Goal: Task Accomplishment & Management: Use online tool/utility

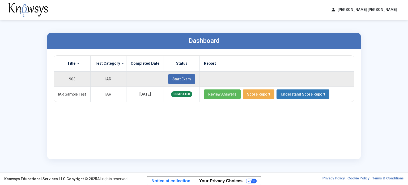
click at [174, 77] on span "Start Exam" at bounding box center [181, 79] width 19 height 4
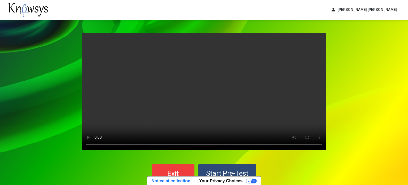
click at [65, 126] on div "Your browser does not support the video tag. Exit Start Pre-Test" at bounding box center [204, 108] width 408 height 176
click at [185, 169] on button "Exit" at bounding box center [173, 173] width 43 height 19
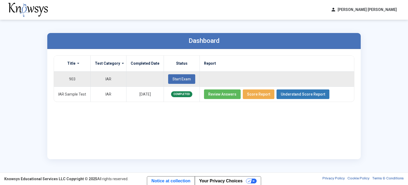
click at [180, 77] on span "Start Exam" at bounding box center [181, 79] width 19 height 4
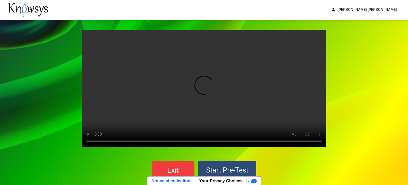
scroll to position [3, 0]
drag, startPoint x: 47, startPoint y: 157, endPoint x: 31, endPoint y: 141, distance: 22.7
click at [31, 141] on div "Your browser does not support the video tag. Exit Start Pre-Test" at bounding box center [204, 105] width 408 height 176
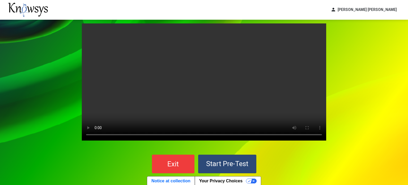
scroll to position [9, 0]
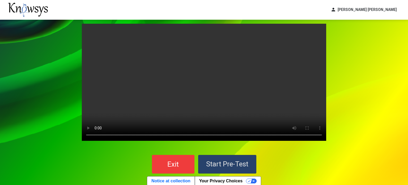
click at [234, 165] on span "Start Pre-Test" at bounding box center [227, 164] width 42 height 8
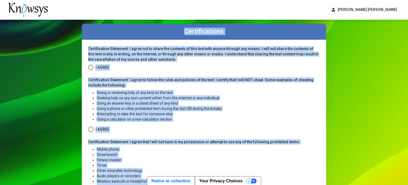
click at [285, 105] on li "Using an answer key or a cheat sheet of any kind" at bounding box center [208, 102] width 223 height 5
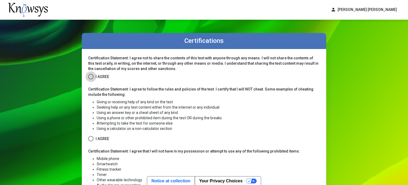
click at [91, 77] on span at bounding box center [90, 76] width 5 height 5
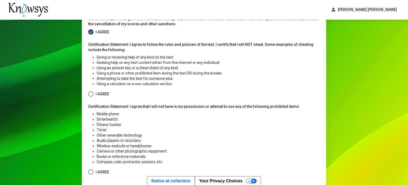
scroll to position [47, 0]
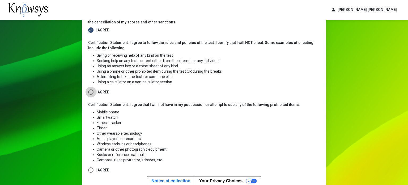
click at [89, 91] on span at bounding box center [90, 91] width 5 height 5
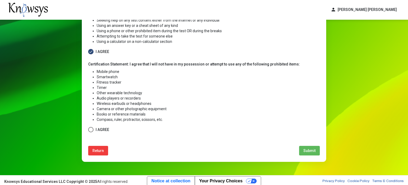
scroll to position [89, 0]
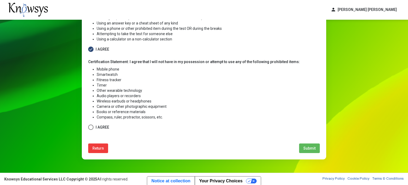
click at [89, 128] on span at bounding box center [90, 126] width 5 height 5
click at [313, 146] on span "Submit" at bounding box center [310, 148] width 12 height 4
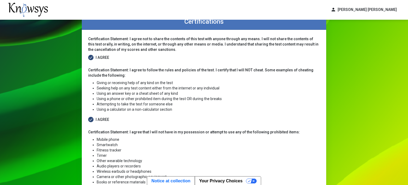
select select
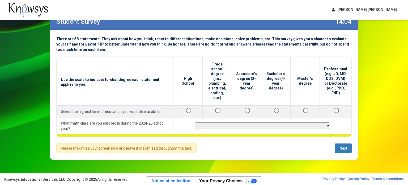
scroll to position [9, 0]
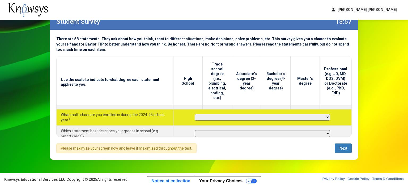
click at [222, 114] on select "**********" at bounding box center [263, 117] width 136 height 7
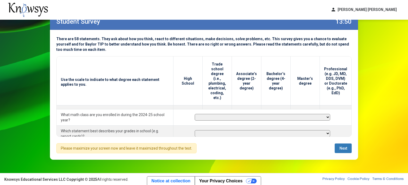
select select "*********"
click at [195, 114] on select "**********" at bounding box center [263, 117] width 136 height 7
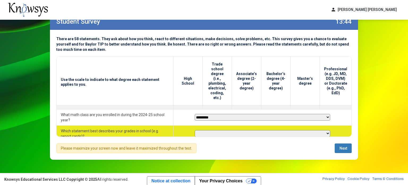
click at [205, 130] on select "**********" at bounding box center [263, 133] width 136 height 7
select select "**********"
click at [195, 130] on select "**********" at bounding box center [263, 133] width 136 height 7
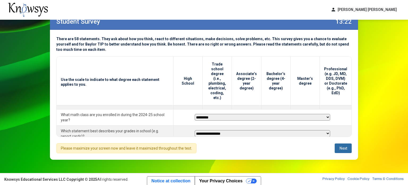
click at [336, 146] on button "Next" at bounding box center [343, 148] width 17 height 10
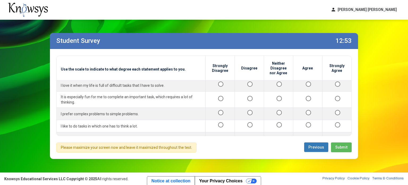
scroll to position [42, 0]
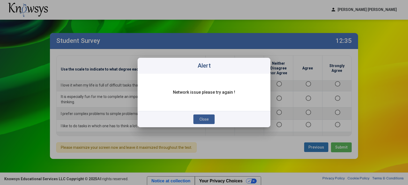
click at [203, 118] on span "Close" at bounding box center [204, 119] width 9 height 4
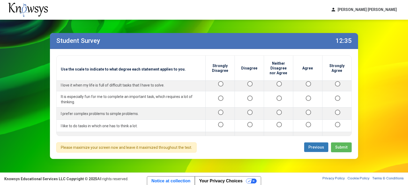
scroll to position [0, 0]
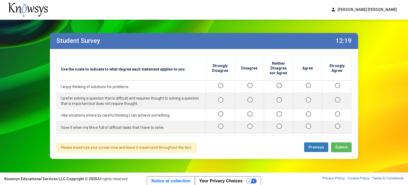
click at [289, 170] on div "Student Survey 12:19 Use the scale to indicate to what degree each statement ap…" at bounding box center [204, 96] width 319 height 152
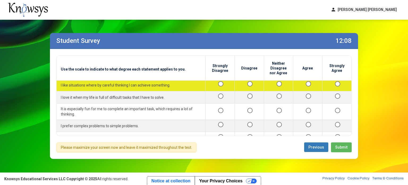
scroll to position [29, 0]
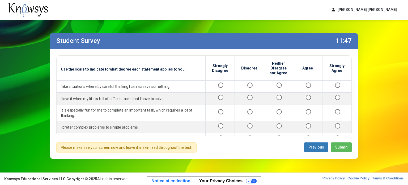
click at [265, 141] on div "Use the scale to indicate to what degree each statement applies to you. Strongl…" at bounding box center [204, 104] width 308 height 110
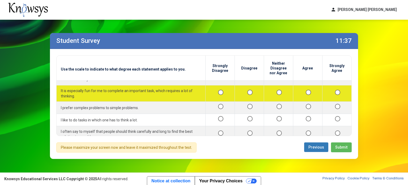
scroll to position [49, 0]
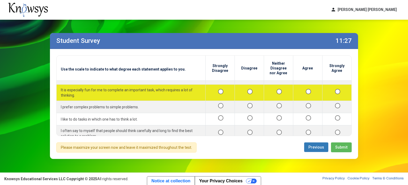
click at [247, 94] on div at bounding box center [249, 92] width 20 height 7
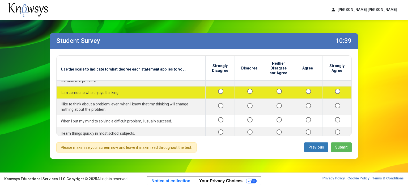
scroll to position [106, 0]
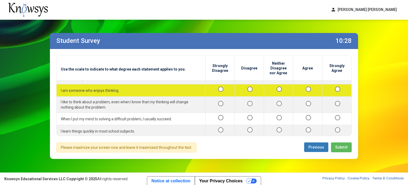
drag, startPoint x: 280, startPoint y: 105, endPoint x: 244, endPoint y: 91, distance: 38.5
click at [244, 91] on div at bounding box center [249, 90] width 20 height 7
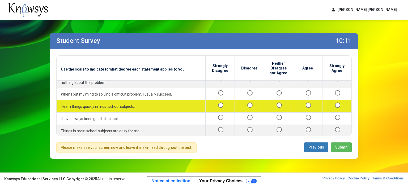
scroll to position [131, 0]
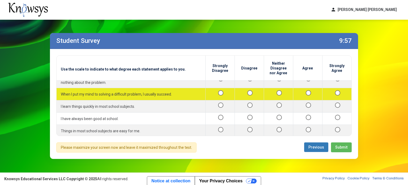
click at [304, 94] on div at bounding box center [308, 94] width 20 height 7
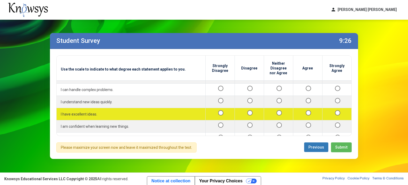
scroll to position [185, 0]
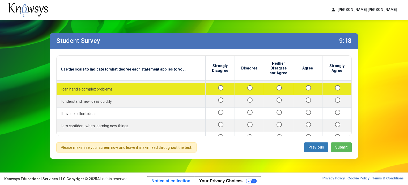
click at [249, 88] on div at bounding box center [249, 89] width 20 height 7
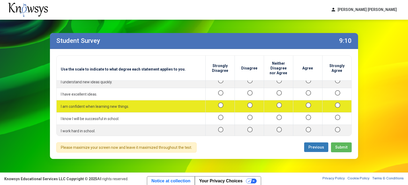
scroll to position [204, 0]
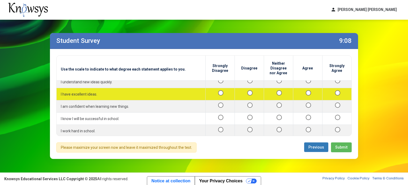
click at [301, 93] on div at bounding box center [308, 94] width 20 height 7
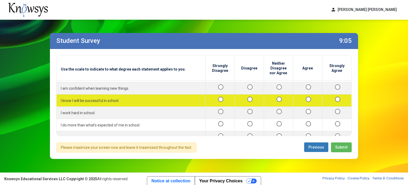
scroll to position [223, 0]
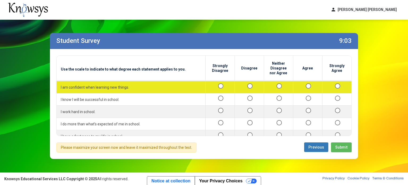
click at [306, 87] on div at bounding box center [308, 87] width 20 height 7
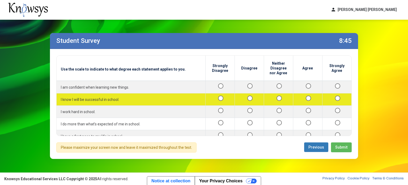
click at [304, 99] on div at bounding box center [308, 99] width 20 height 7
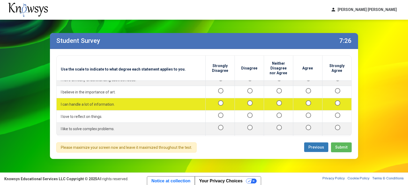
scroll to position [378, 0]
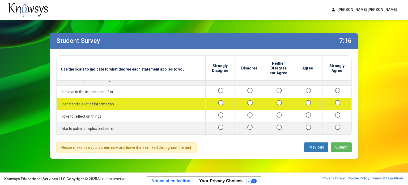
click at [301, 100] on div at bounding box center [308, 103] width 20 height 7
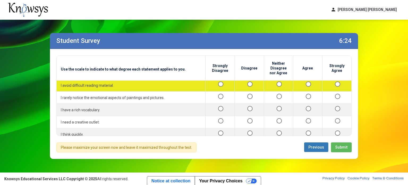
scroll to position [469, 0]
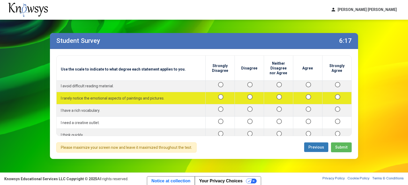
click at [303, 96] on div at bounding box center [308, 98] width 20 height 7
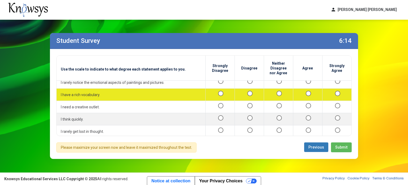
scroll to position [485, 0]
click at [246, 93] on div at bounding box center [249, 94] width 20 height 7
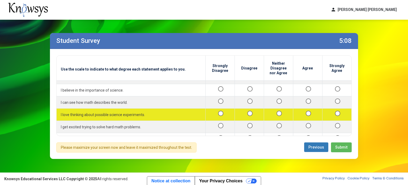
scroll to position [627, 0]
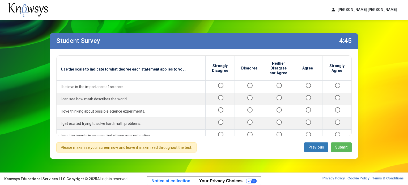
click at [342, 150] on button "Submit" at bounding box center [341, 147] width 21 height 10
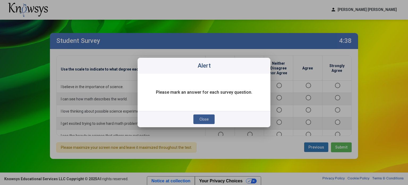
click at [205, 120] on span "Close" at bounding box center [204, 119] width 9 height 4
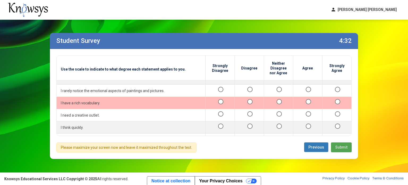
scroll to position [475, 0]
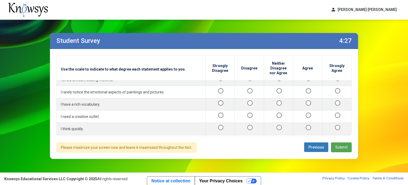
click at [340, 148] on span "Submit" at bounding box center [341, 147] width 12 height 4
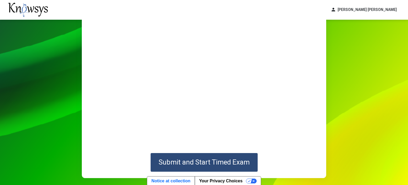
scroll to position [70, 0]
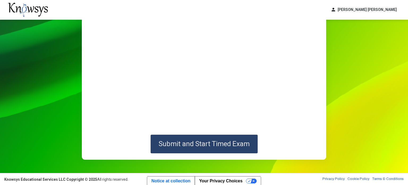
click at [186, 145] on span "Submit and Start Timed Exam" at bounding box center [204, 144] width 91 height 8
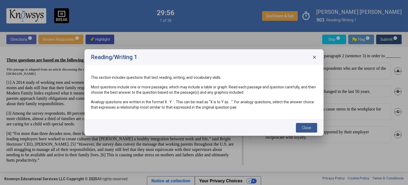
click at [314, 126] on button "Close" at bounding box center [306, 128] width 21 height 10
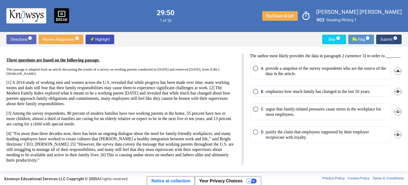
scroll to position [2, 0]
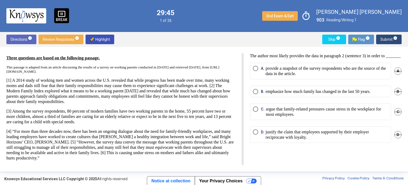
drag, startPoint x: 11, startPoint y: 79, endPoint x: 82, endPoint y: 78, distance: 70.4
click at [82, 78] on p "[1] A 2014 study of working men and women across the U.S. revealed that while p…" at bounding box center [120, 91] width 229 height 27
click at [95, 92] on p "[1] A 2014 study of working men and women across the U.S. revealed that while p…" at bounding box center [120, 91] width 229 height 27
drag, startPoint x: 251, startPoint y: 57, endPoint x: 351, endPoint y: 56, distance: 99.9
click at [351, 56] on p "The author most likely provides the data in paragraph 2 (sentence 3) in order t…" at bounding box center [326, 55] width 152 height 5
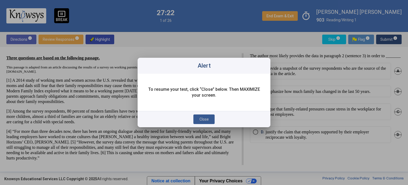
click at [202, 122] on button "Close" at bounding box center [203, 119] width 21 height 10
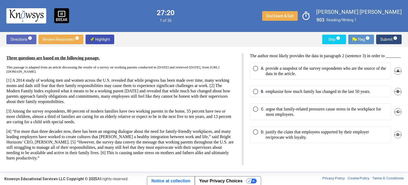
click at [262, 161] on div "The author most likely provides the data in paragraph 2 (sentence 3) in order t…" at bounding box center [323, 109] width 158 height 112
click at [256, 94] on span "Select an option" at bounding box center [255, 91] width 5 height 5
click at [389, 39] on span "Submit info" at bounding box center [389, 40] width 17 height 10
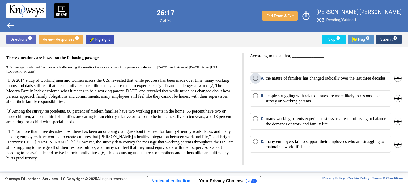
click at [293, 81] on p "the nature of families has changed radically over the last three decades." at bounding box center [326, 77] width 121 height 5
click at [388, 38] on span "Submit info" at bounding box center [389, 40] width 17 height 10
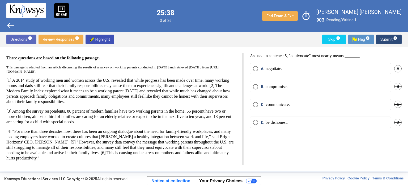
click at [355, 126] on mat-radio-button "D. be dishonest." at bounding box center [320, 121] width 141 height 11
click at [265, 118] on mat-radio-button "D. be dishonest." at bounding box center [320, 121] width 141 height 11
click at [266, 123] on p "be dishonest." at bounding box center [277, 122] width 22 height 5
click at [283, 67] on p "negotiate." at bounding box center [274, 68] width 17 height 5
click at [317, 87] on label "B. compromise." at bounding box center [320, 86] width 135 height 5
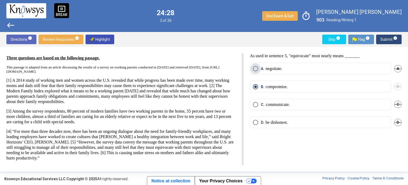
click at [328, 69] on label "A. negotiate." at bounding box center [320, 68] width 135 height 5
click at [384, 36] on span "Submit info" at bounding box center [389, 40] width 17 height 10
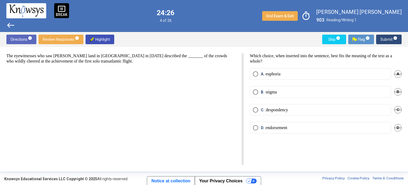
scroll to position [0, 0]
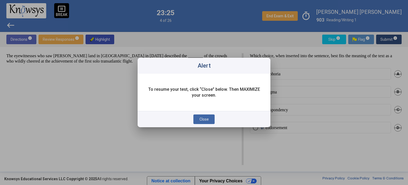
click at [204, 118] on span "Close" at bounding box center [204, 119] width 9 height 4
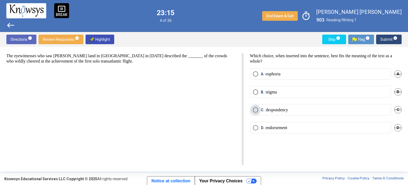
click at [258, 110] on span "C. despondency" at bounding box center [273, 109] width 30 height 5
click at [386, 39] on span "Submit info" at bounding box center [389, 40] width 17 height 10
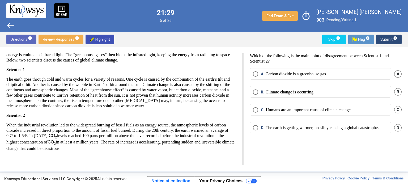
scroll to position [50, 0]
click at [264, 129] on span "D." at bounding box center [263, 127] width 5 height 5
click at [288, 113] on mat-radio-button "C. Humans are an important cause of climate change." at bounding box center [320, 109] width 141 height 11
click at [286, 109] on p "Humans are an important cause of climate change." at bounding box center [309, 109] width 86 height 5
click at [391, 41] on span "Submit info" at bounding box center [389, 40] width 17 height 10
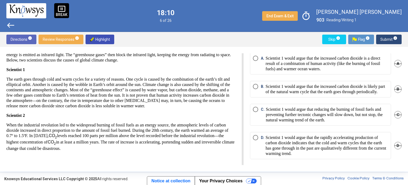
scroll to position [26, 0]
click at [348, 156] on mat-radio-button "D. Scientist 1 would argue that the rapidly accelerating production of carbon d…" at bounding box center [320, 144] width 141 height 27
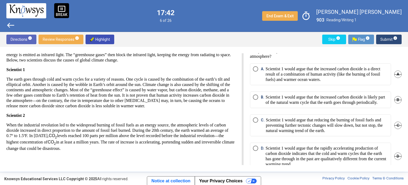
scroll to position [8, 0]
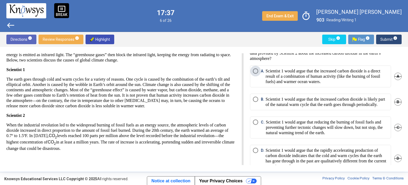
click at [259, 78] on span "A. Scientist 1 would argue that the increased carbon dioxide is a direct result…" at bounding box center [323, 76] width 130 height 16
click at [385, 35] on span "Submit info" at bounding box center [389, 40] width 17 height 10
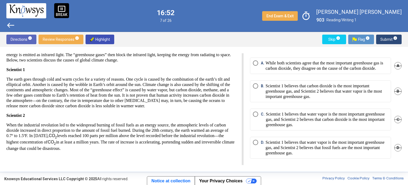
scroll to position [15, 0]
click at [293, 124] on p "Scientist 1 believes that water vapor is the most important greenhouse gas, and…" at bounding box center [327, 119] width 122 height 16
click at [382, 41] on span "Submit info" at bounding box center [389, 40] width 17 height 10
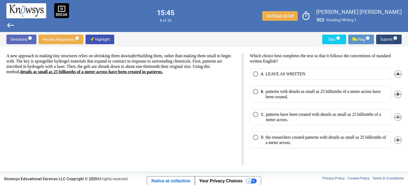
scroll to position [0, 0]
click at [13, 27] on span "west" at bounding box center [10, 25] width 9 height 9
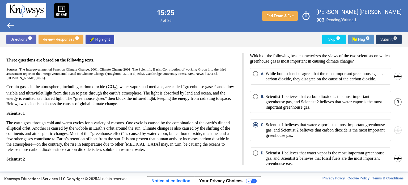
click at [392, 37] on span "Submit info" at bounding box center [389, 40] width 17 height 10
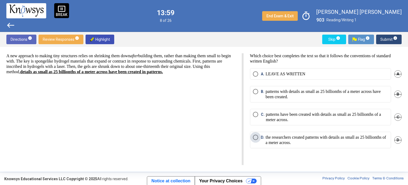
click at [277, 139] on p "the researchers created patterns with details as small as 25 billionths of a me…" at bounding box center [327, 139] width 123 height 11
click at [292, 94] on p "patterns with details as small as 25 billionths of a meter across have been cre…" at bounding box center [327, 94] width 123 height 11
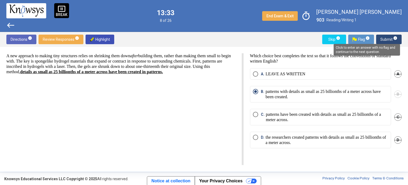
click at [397, 40] on mat-tooltip-component "Click to enter an answer with no flag and continue to the next question." at bounding box center [367, 49] width 74 height 19
click at [394, 38] on span "info" at bounding box center [395, 38] width 4 height 4
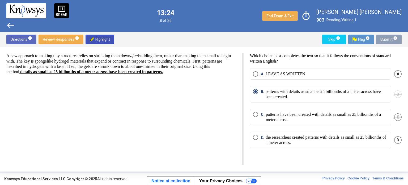
click at [233, 110] on div "A new approach to making tiny structures relies on shrinking them down after bu…" at bounding box center [124, 109] width 237 height 112
click at [272, 94] on p "patterns with details as small as 25 billionths of a meter across have been cre…" at bounding box center [327, 94] width 123 height 11
click at [273, 112] on p "patterns have been created with details as small as 25 billionths of a meter ac…" at bounding box center [327, 117] width 122 height 11
click at [277, 98] on p "patterns with details as small as 25 billionths of a meter across have been cre…" at bounding box center [327, 94] width 123 height 11
click at [60, 39] on span "Review Responses info" at bounding box center [61, 40] width 36 height 10
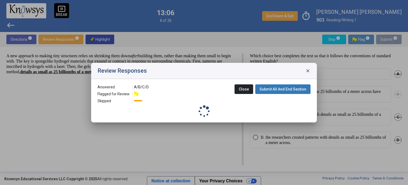
click at [308, 70] on span "close" at bounding box center [307, 70] width 5 height 5
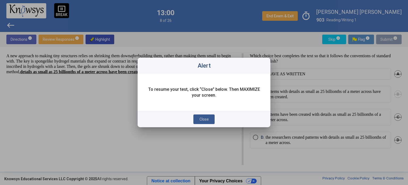
click at [200, 115] on button "Close" at bounding box center [203, 119] width 21 height 10
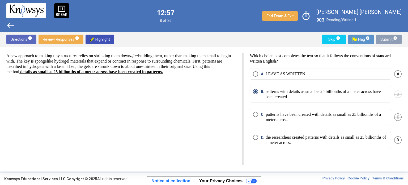
click at [7, 25] on span "west" at bounding box center [10, 25] width 9 height 9
click at [385, 42] on span "Submit info" at bounding box center [389, 40] width 17 height 10
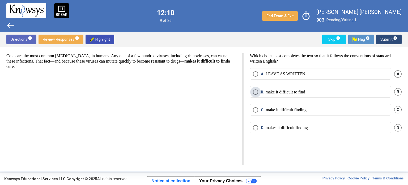
click at [271, 92] on p "make it difficult to find" at bounding box center [286, 91] width 40 height 5
click at [383, 39] on span "Submit info" at bounding box center [389, 40] width 17 height 10
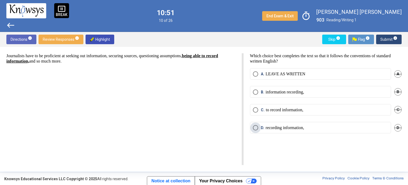
click at [256, 129] on span "Select an option" at bounding box center [255, 127] width 5 height 5
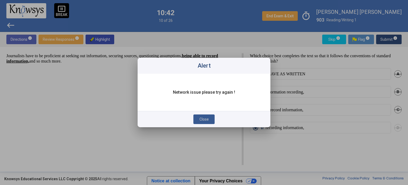
click at [205, 119] on span "Close" at bounding box center [204, 119] width 9 height 4
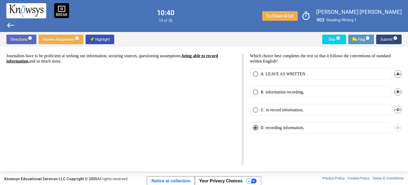
click at [256, 127] on span "Select an option" at bounding box center [255, 127] width 3 height 3
click at [388, 43] on span "Submit info" at bounding box center [389, 40] width 17 height 10
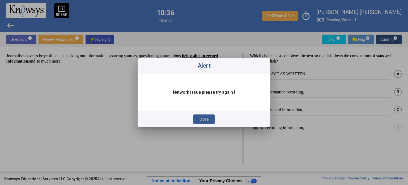
click at [201, 120] on span "Close" at bounding box center [204, 119] width 9 height 4
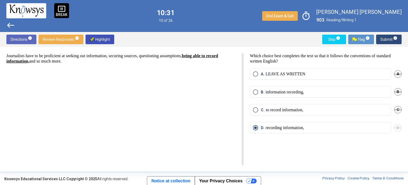
click at [10, 21] on span "west" at bounding box center [10, 25] width 9 height 9
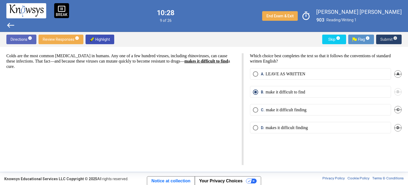
click at [389, 42] on span "Submit info" at bounding box center [389, 40] width 17 height 10
click at [61, 41] on span "Review Responses info" at bounding box center [61, 40] width 36 height 10
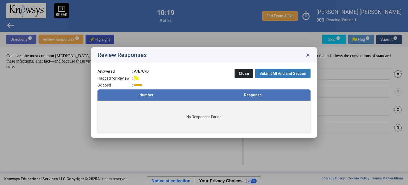
click at [307, 54] on span "close" at bounding box center [307, 54] width 5 height 5
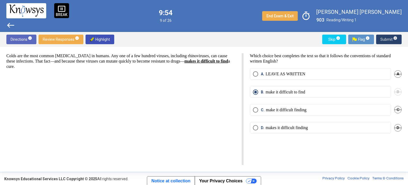
click at [388, 36] on span "Submit info" at bounding box center [389, 40] width 17 height 10
click at [215, 132] on div "Colds are the most common [MEDICAL_DATA] in humans. Any one of a few hundred vi…" at bounding box center [124, 109] width 237 height 112
click at [384, 41] on span "Submit info" at bounding box center [389, 40] width 17 height 10
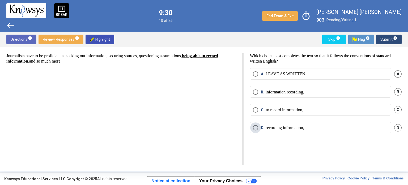
click at [256, 127] on span "Select an option" at bounding box center [255, 127] width 5 height 5
click at [387, 36] on span "Submit info" at bounding box center [389, 40] width 17 height 10
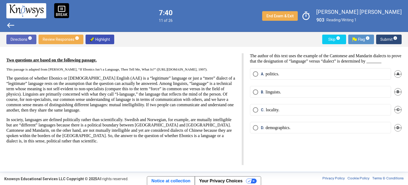
click at [257, 77] on span "Select an option" at bounding box center [255, 73] width 5 height 5
click at [386, 40] on span "Submit info" at bounding box center [389, 40] width 17 height 10
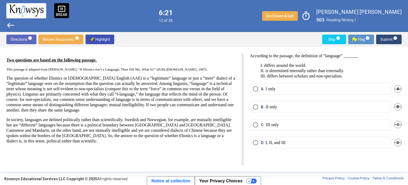
click at [256, 107] on span "Select an option" at bounding box center [255, 106] width 5 height 5
click at [389, 39] on span "Submit info" at bounding box center [389, 40] width 17 height 10
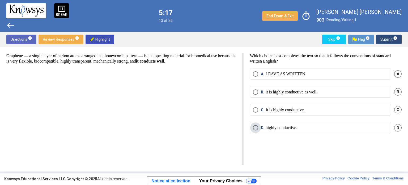
click at [257, 126] on span "Select an option" at bounding box center [255, 127] width 5 height 5
click at [390, 43] on span "Submit info" at bounding box center [389, 40] width 17 height 10
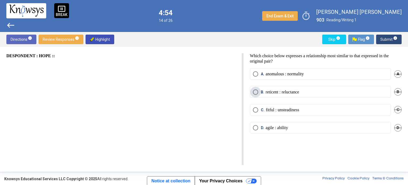
click at [253, 93] on span "Select an option" at bounding box center [255, 91] width 5 height 5
click at [254, 110] on span "Select an option" at bounding box center [255, 109] width 5 height 5
click at [254, 127] on span "Select an option" at bounding box center [255, 127] width 5 height 5
click at [384, 39] on span "Submit info" at bounding box center [389, 40] width 17 height 10
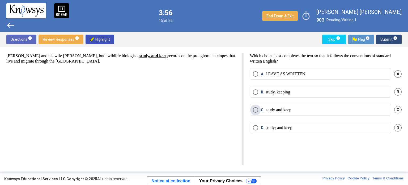
click at [292, 109] on p "study and keep" at bounding box center [279, 109] width 26 height 5
click at [392, 43] on span "Submit info" at bounding box center [389, 40] width 17 height 10
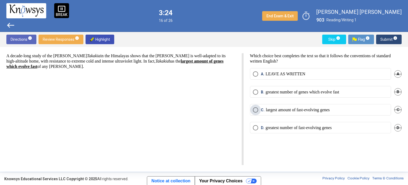
click at [258, 111] on span "Select an option" at bounding box center [255, 109] width 5 height 5
click at [388, 41] on span "Submit info" at bounding box center [389, 40] width 17 height 10
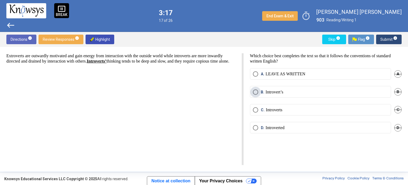
click at [276, 92] on p "Introvert’s" at bounding box center [275, 91] width 18 height 5
click at [256, 125] on span "Select an option" at bounding box center [255, 127] width 5 height 5
click at [383, 40] on span "Submit info" at bounding box center [389, 40] width 17 height 10
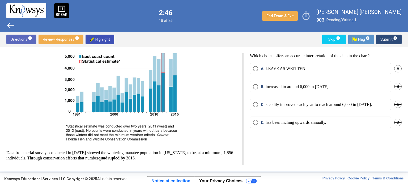
scroll to position [27, 0]
click at [291, 105] on p "steadily improved each year to reach around 6,000 in [DATE]." at bounding box center [319, 104] width 106 height 5
click at [393, 40] on span "Submit info" at bounding box center [389, 40] width 17 height 10
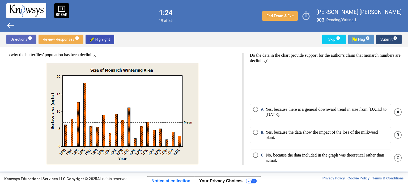
scroll to position [0, 0]
click at [256, 135] on label "B. Yes, because the data show the impact of the loss of the milkweed plant." at bounding box center [320, 135] width 135 height 11
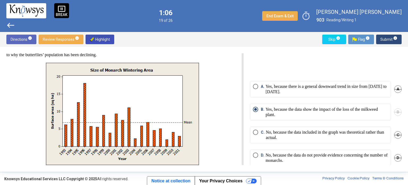
scroll to position [30, 0]
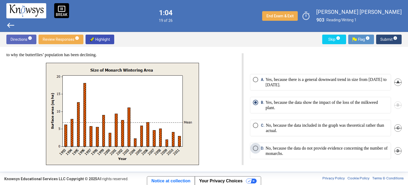
click at [254, 148] on span "Select an option" at bounding box center [255, 147] width 5 height 5
click at [384, 41] on span "Submit info" at bounding box center [389, 40] width 17 height 10
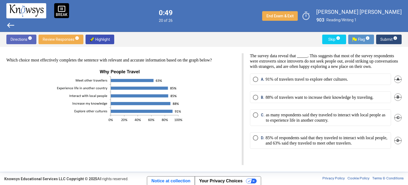
scroll to position [0, 0]
click at [52, 40] on span "Review Responses info" at bounding box center [61, 40] width 36 height 10
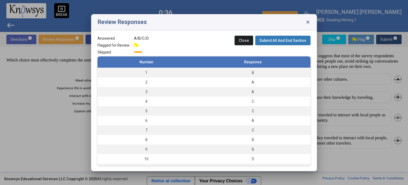
click at [307, 20] on span "close" at bounding box center [307, 21] width 5 height 5
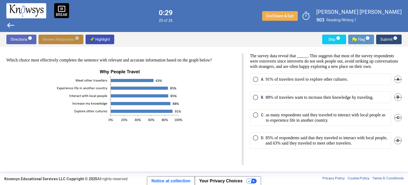
click at [67, 39] on span "Review Responses info" at bounding box center [61, 40] width 36 height 10
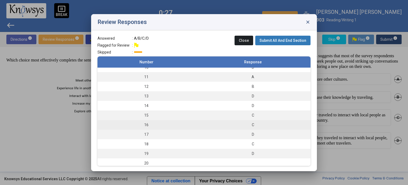
scroll to position [151, 0]
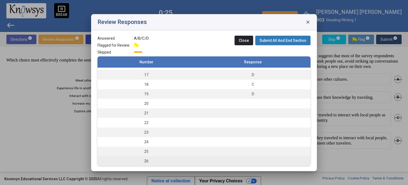
click at [147, 162] on td "26" at bounding box center [147, 161] width 98 height 10
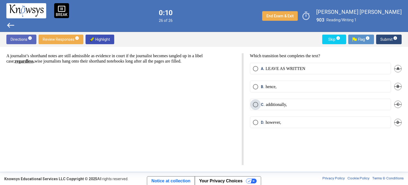
click at [267, 103] on p "additionally," at bounding box center [276, 104] width 21 height 5
click at [385, 39] on span "Submit info" at bounding box center [389, 40] width 17 height 10
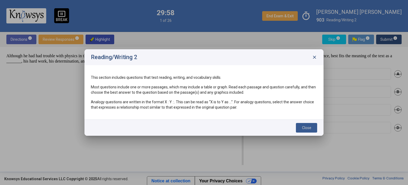
click at [310, 126] on span "Close" at bounding box center [306, 127] width 9 height 4
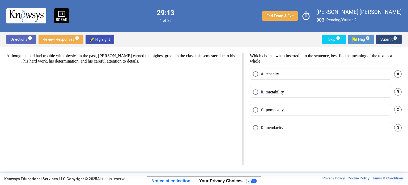
drag, startPoint x: 39, startPoint y: 115, endPoint x: 251, endPoint y: 89, distance: 213.7
click at [251, 89] on div "Although he had had trouble with physics in the past, [PERSON_NAME] earned the …" at bounding box center [203, 109] width 395 height 112
click at [251, 89] on mat-radio-button "B. tractability" at bounding box center [320, 91] width 141 height 11
click at [176, 72] on div "Although he had had trouble with physics in the past, [PERSON_NAME] earned the …" at bounding box center [124, 109] width 237 height 112
click at [259, 127] on span "D. mendacity" at bounding box center [270, 127] width 25 height 5
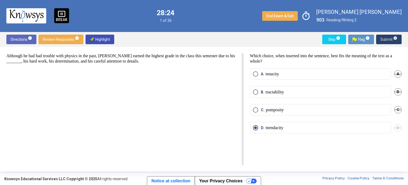
click at [390, 37] on span "Submit info" at bounding box center [389, 40] width 17 height 10
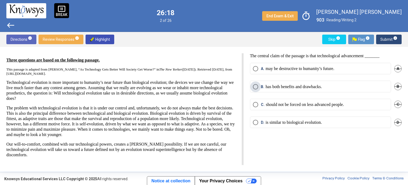
click at [278, 85] on p "has both benefits and drawbacks." at bounding box center [294, 86] width 56 height 5
click at [385, 40] on span "Submit info" at bounding box center [389, 40] width 17 height 10
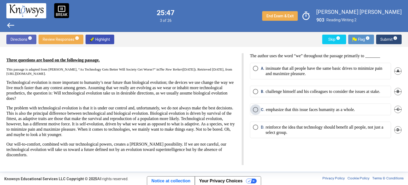
click at [314, 112] on p "emphasize that this issue faces humanity as a whole." at bounding box center [310, 109] width 89 height 5
click at [387, 40] on span "Submit info" at bounding box center [389, 40] width 17 height 10
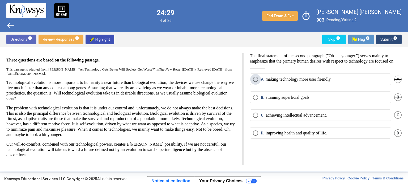
click at [255, 77] on span "Select an option" at bounding box center [255, 79] width 5 height 5
click at [255, 115] on span "Select an option" at bounding box center [255, 114] width 5 height 5
click at [382, 37] on span "Submit info" at bounding box center [389, 40] width 17 height 10
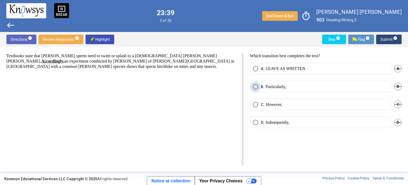
click at [280, 87] on p "Particularly," at bounding box center [276, 86] width 21 height 5
click at [387, 37] on span "Submit info" at bounding box center [389, 40] width 17 height 10
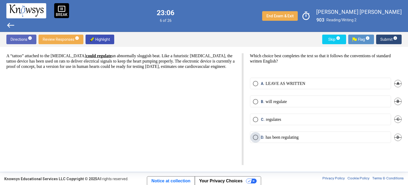
click at [308, 137] on label "D. has been regulating" at bounding box center [320, 136] width 135 height 5
click at [300, 122] on mat-radio-button "C. regulates" at bounding box center [320, 118] width 141 height 11
click at [272, 119] on p "regulates" at bounding box center [273, 119] width 15 height 5
click at [381, 41] on button "Submit info" at bounding box center [389, 40] width 26 height 10
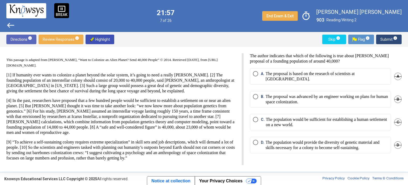
scroll to position [15, 0]
click at [265, 144] on span "D." at bounding box center [263, 145] width 5 height 11
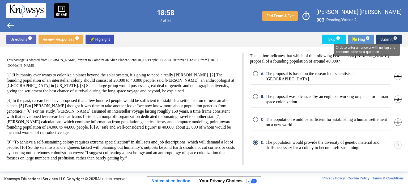
click at [394, 39] on span "info" at bounding box center [395, 38] width 4 height 4
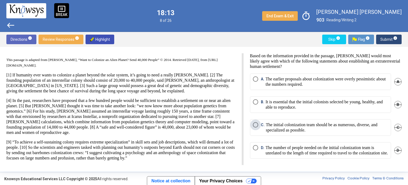
click at [256, 127] on span "Select an option" at bounding box center [255, 124] width 5 height 5
click at [381, 41] on button "Submit info" at bounding box center [389, 40] width 26 height 10
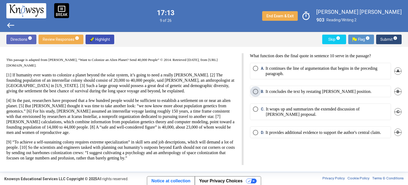
click at [255, 93] on span "Select an option" at bounding box center [255, 91] width 5 height 5
click at [387, 38] on span "Submit info" at bounding box center [389, 40] width 17 height 10
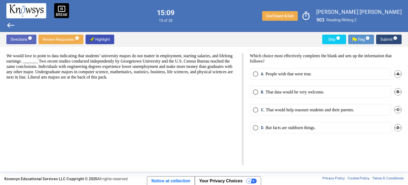
click at [264, 72] on span "A." at bounding box center [263, 73] width 5 height 5
click at [253, 127] on span "Select an option" at bounding box center [255, 127] width 5 height 5
click at [392, 40] on span "Submit info" at bounding box center [389, 40] width 17 height 10
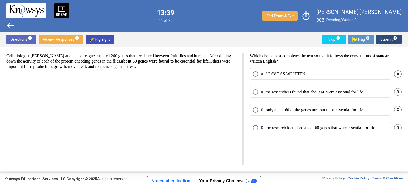
drag, startPoint x: 264, startPoint y: 96, endPoint x: 262, endPoint y: 89, distance: 7.5
click at [262, 89] on mat-radio-button "B. the researchers found that about 60 were essential for life." at bounding box center [320, 91] width 141 height 11
click at [250, 94] on mat-radio-button "B. the researchers found that about 60 were essential for life." at bounding box center [320, 91] width 141 height 11
click at [268, 76] on p "LEAVE AS WRITTEN" at bounding box center [286, 73] width 40 height 5
click at [262, 94] on span "B." at bounding box center [263, 91] width 5 height 5
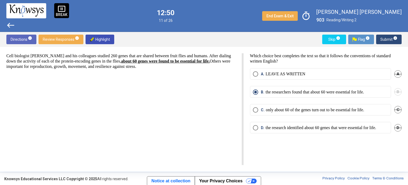
click at [385, 38] on span "Submit info" at bounding box center [389, 40] width 17 height 10
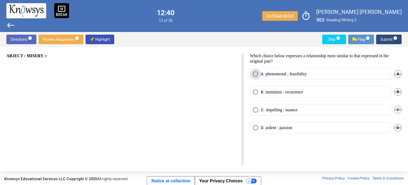
click at [321, 72] on label "A. phenomenal : feasibility" at bounding box center [320, 73] width 135 height 5
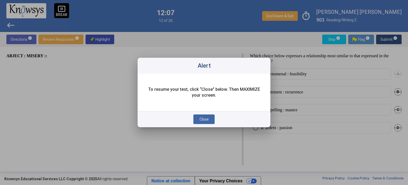
click at [207, 121] on span "Close" at bounding box center [204, 119] width 9 height 4
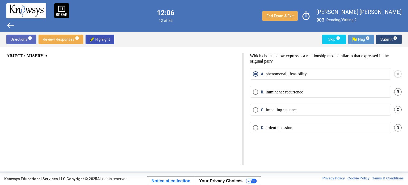
click at [207, 121] on div "ABJECT : MISERY ::" at bounding box center [124, 109] width 237 height 112
click at [257, 110] on span "Select an option" at bounding box center [255, 109] width 5 height 5
click at [388, 40] on span "Submit info" at bounding box center [389, 40] width 17 height 10
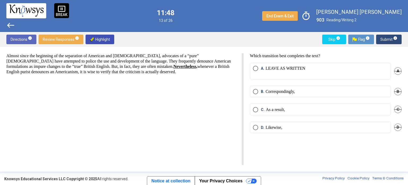
click at [36, 141] on div "Almost since the beginning of the separation of American and [DEMOGRAPHIC_DATA]…" at bounding box center [124, 109] width 237 height 112
click at [254, 109] on span "Select an option" at bounding box center [255, 109] width 5 height 5
click at [274, 128] on p "Likewise," at bounding box center [274, 127] width 17 height 5
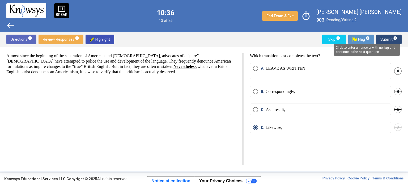
click at [394, 37] on span "info" at bounding box center [395, 38] width 4 height 4
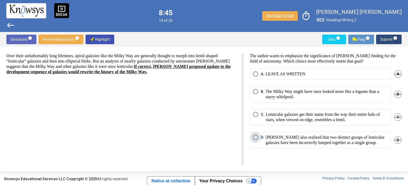
click at [255, 137] on span "Select an option" at bounding box center [255, 136] width 5 height 5
click at [385, 37] on span "Submit info" at bounding box center [389, 40] width 17 height 10
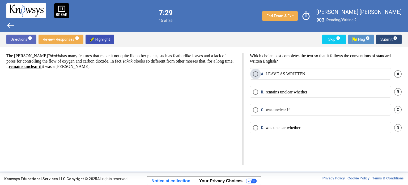
click at [310, 71] on label "A. LEAVE AS WRITTEN" at bounding box center [320, 73] width 135 height 5
click at [389, 38] on span "Submit info" at bounding box center [389, 40] width 17 height 10
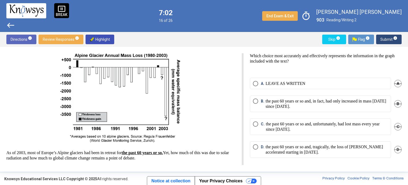
scroll to position [7, 0]
click at [271, 83] on p "LEAVE AS WRITTEN" at bounding box center [286, 83] width 40 height 5
click at [381, 39] on button "Submit info" at bounding box center [389, 40] width 26 height 10
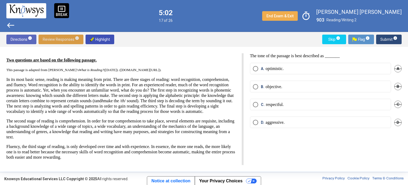
click at [64, 37] on span "Review Responses info" at bounding box center [61, 40] width 36 height 10
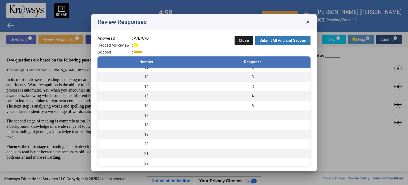
scroll to position [111, 0]
click at [153, 132] on td "19" at bounding box center [147, 134] width 98 height 10
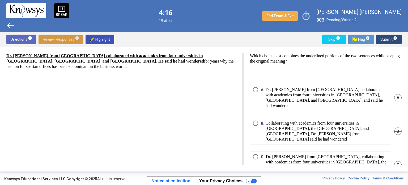
scroll to position [31, 0]
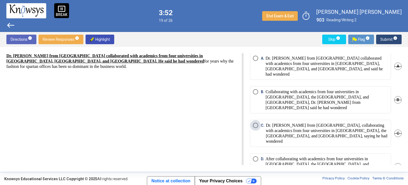
click at [279, 123] on p "Dr. [PERSON_NAME] from [GEOGRAPHIC_DATA], collaborating with academics from fou…" at bounding box center [327, 133] width 122 height 21
click at [382, 41] on span "Submit info" at bounding box center [389, 40] width 17 height 10
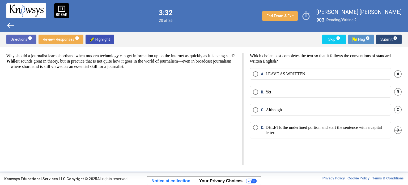
scroll to position [0, 0]
click at [255, 111] on span "Select an option" at bounding box center [255, 109] width 5 height 5
click at [387, 41] on span "Submit info" at bounding box center [389, 40] width 17 height 10
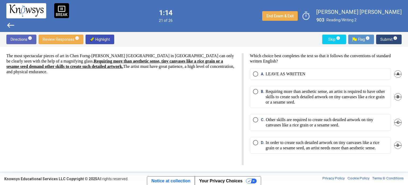
click at [256, 97] on label "B. Requiring more than aesthetic sense, an artist is required to have other ski…" at bounding box center [320, 97] width 135 height 16
click at [390, 40] on span "Submit info" at bounding box center [389, 40] width 17 height 10
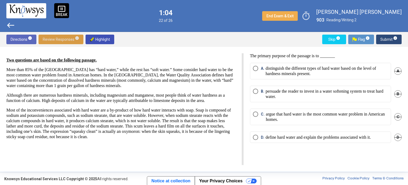
click at [56, 37] on span "Review Responses info" at bounding box center [61, 40] width 36 height 10
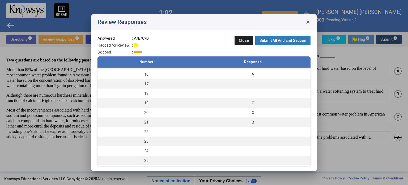
scroll to position [151, 0]
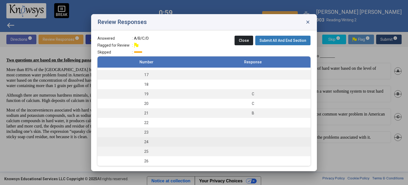
click at [207, 141] on td at bounding box center [252, 142] width 115 height 10
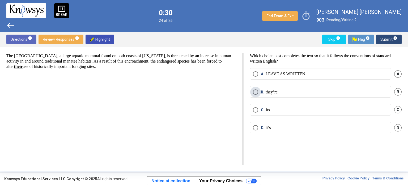
click at [259, 93] on span "B. they’re" at bounding box center [267, 91] width 19 height 5
click at [254, 108] on span "Select an option" at bounding box center [255, 109] width 5 height 5
click at [264, 76] on span "A." at bounding box center [263, 73] width 5 height 5
click at [390, 38] on span "Submit info" at bounding box center [389, 40] width 17 height 10
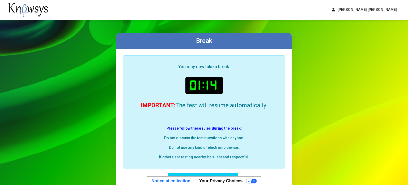
scroll to position [38, 0]
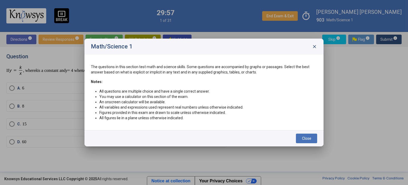
click at [315, 47] on span "close" at bounding box center [314, 46] width 5 height 5
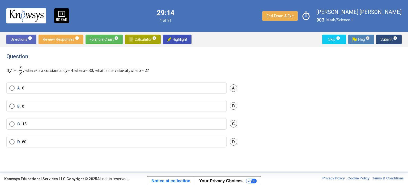
click at [353, 36] on span "Flag info" at bounding box center [361, 40] width 17 height 10
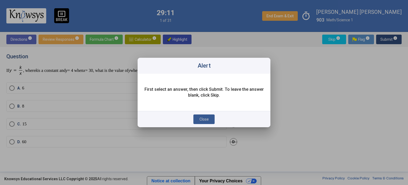
click at [204, 115] on button "Close" at bounding box center [203, 119] width 21 height 10
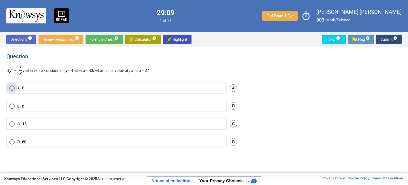
click at [12, 87] on span "Select an option" at bounding box center [11, 87] width 5 height 5
click at [365, 37] on span "Flag info" at bounding box center [361, 40] width 17 height 10
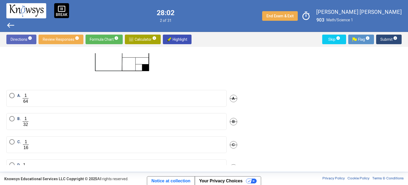
scroll to position [46, 0]
click at [91, 123] on label "B." at bounding box center [116, 120] width 214 height 11
click at [390, 35] on span "Submit info" at bounding box center [389, 40] width 17 height 10
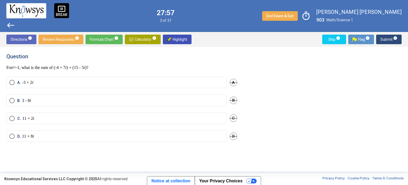
scroll to position [0, 0]
click at [180, 118] on label "C. 11 + 2 i" at bounding box center [116, 119] width 214 height 5
click at [400, 36] on button "Submit info" at bounding box center [389, 40] width 26 height 10
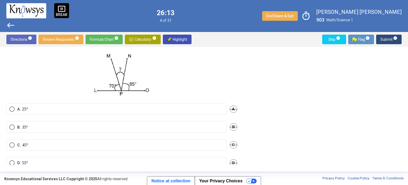
scroll to position [32, 0]
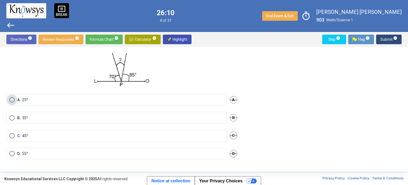
click at [27, 98] on p "25°" at bounding box center [25, 99] width 6 height 5
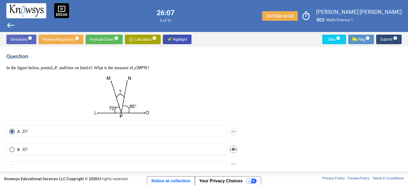
scroll to position [0, 0]
click at [387, 39] on span "Submit info" at bounding box center [389, 40] width 17 height 10
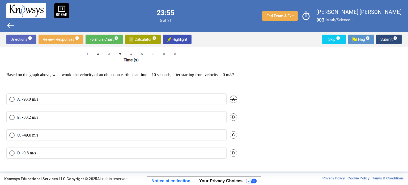
scroll to position [118, 0]
click at [11, 99] on span "Select an option" at bounding box center [11, 98] width 5 height 5
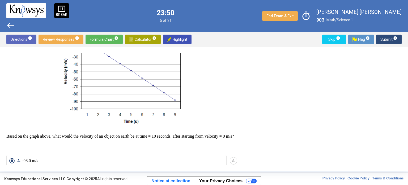
scroll to position [52, 0]
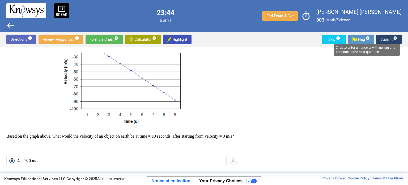
click at [395, 36] on span "info" at bounding box center [395, 38] width 4 height 4
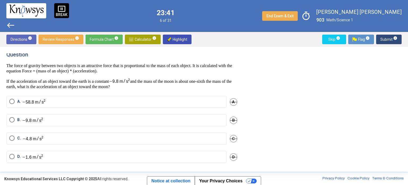
scroll to position [1, 0]
click at [66, 122] on label "B." at bounding box center [116, 120] width 214 height 6
click at [358, 36] on span "Flag info" at bounding box center [361, 40] width 17 height 10
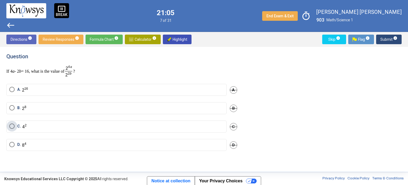
click at [65, 127] on label "C." at bounding box center [116, 126] width 214 height 6
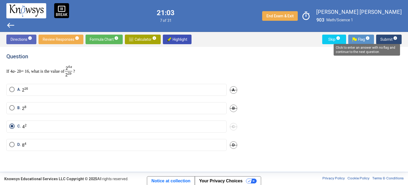
click at [388, 40] on mat-tooltip-component "Click to enter an answer with no flag and continue to the next question." at bounding box center [367, 49] width 74 height 19
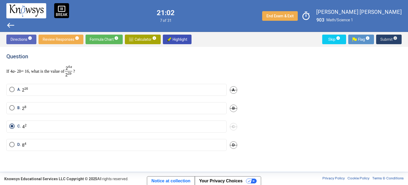
click at [389, 39] on span "Submit info" at bounding box center [389, 40] width 17 height 10
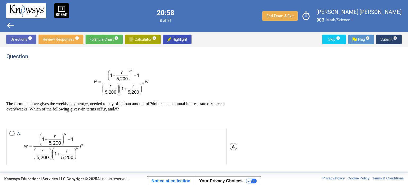
click at [392, 41] on span "Submit info" at bounding box center [389, 40] width 17 height 10
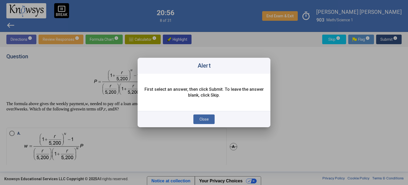
click at [201, 119] on span "Close" at bounding box center [204, 119] width 9 height 4
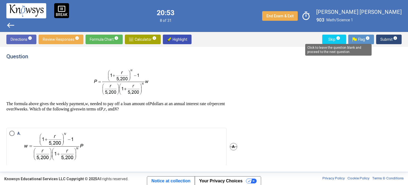
click at [336, 41] on mat-tooltip-component "Click to leave the question blank and proceed to the next question." at bounding box center [339, 49] width 74 height 19
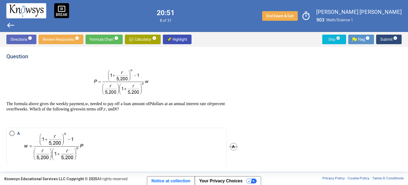
click at [334, 39] on span "Skip info" at bounding box center [334, 40] width 15 height 10
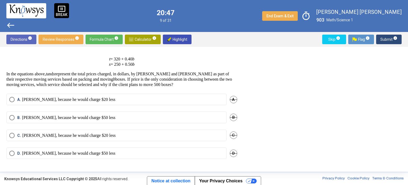
scroll to position [7, 0]
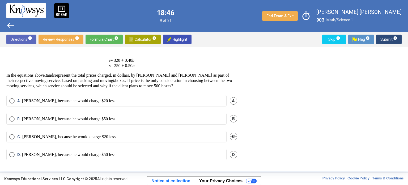
click at [113, 140] on mat-radio-button "[PERSON_NAME], because he would charge $20 less" at bounding box center [116, 136] width 220 height 11
click at [64, 137] on p "[PERSON_NAME], because he would charge $20 less" at bounding box center [68, 136] width 93 height 5
click at [382, 40] on span "Submit info" at bounding box center [389, 40] width 17 height 10
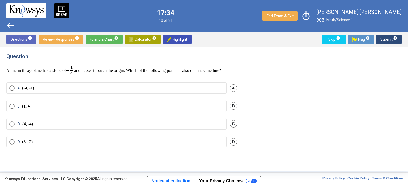
click at [170, 111] on mat-radio-button "B. (1, 4)" at bounding box center [116, 105] width 220 height 11
click at [80, 111] on mat-radio-button "B. (1, 4)" at bounding box center [116, 105] width 220 height 11
click at [233, 110] on span "B" at bounding box center [233, 105] width 7 height 7
click at [391, 37] on span "Submit info" at bounding box center [389, 40] width 17 height 10
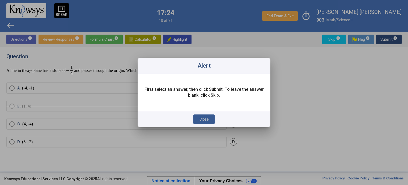
click at [203, 116] on button "Close" at bounding box center [203, 119] width 21 height 10
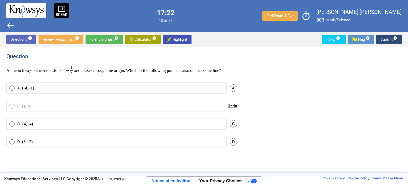
click at [13, 112] on div "B. (1, 4) Undo" at bounding box center [121, 109] width 231 height 18
click at [230, 108] on span "Undo" at bounding box center [233, 106] width 10 height 4
click at [12, 109] on span "Select an option" at bounding box center [11, 105] width 5 height 5
click at [388, 41] on span "Submit info" at bounding box center [389, 40] width 17 height 10
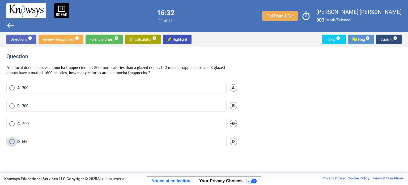
click at [166, 141] on label "D. 600" at bounding box center [116, 141] width 214 height 5
click at [392, 38] on span "Submit info" at bounding box center [389, 40] width 17 height 10
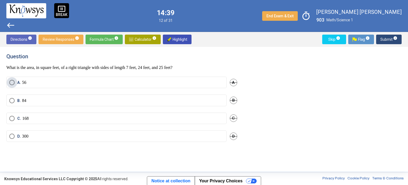
click at [183, 85] on label "A. 56" at bounding box center [116, 82] width 214 height 5
click at [388, 40] on span "Submit info" at bounding box center [389, 40] width 17 height 10
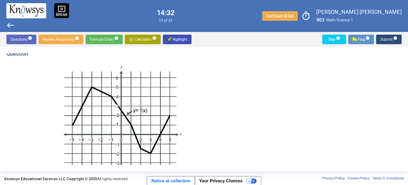
scroll to position [3, 0]
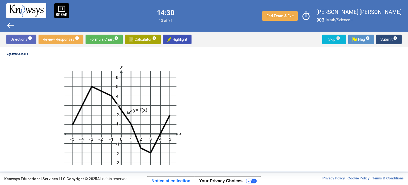
click at [330, 36] on span "Skip info" at bounding box center [334, 40] width 15 height 10
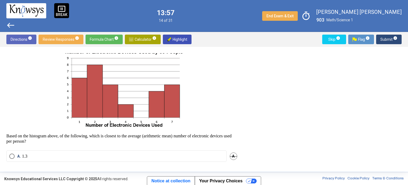
scroll to position [16, 0]
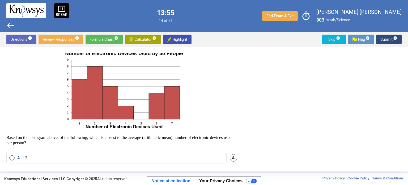
click at [334, 39] on span "Skip info" at bounding box center [334, 40] width 15 height 10
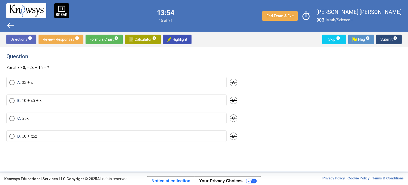
scroll to position [0, 0]
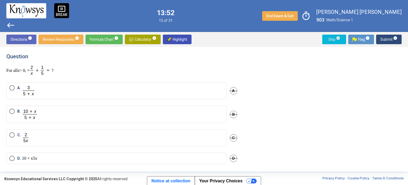
click at [334, 39] on span "Skip info" at bounding box center [334, 40] width 15 height 10
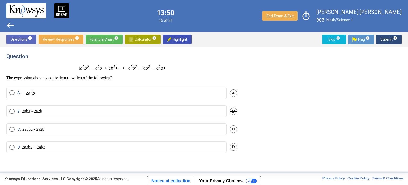
click at [334, 39] on span "Skip info" at bounding box center [334, 40] width 15 height 10
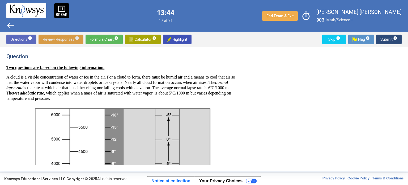
click at [60, 37] on span "Review Responses info" at bounding box center [61, 40] width 36 height 10
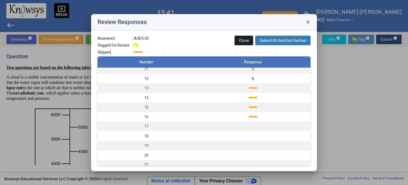
scroll to position [99, 0]
click at [166, 91] on td "13" at bounding box center [147, 89] width 98 height 10
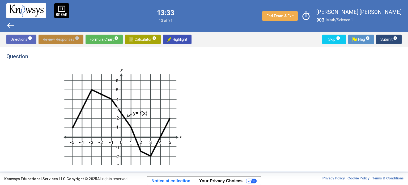
click at [62, 40] on span "Review Responses info" at bounding box center [61, 40] width 36 height 10
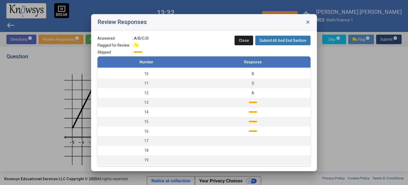
scroll to position [86, 0]
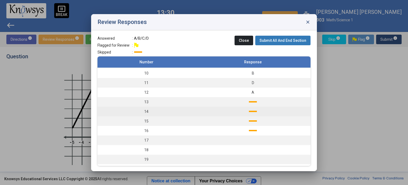
click at [173, 110] on td "14" at bounding box center [147, 112] width 98 height 10
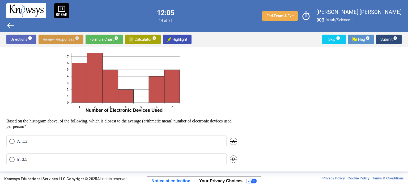
scroll to position [33, 0]
click at [117, 139] on label "A. 1.3" at bounding box center [116, 141] width 214 height 5
click at [389, 35] on span "Submit info" at bounding box center [389, 40] width 17 height 10
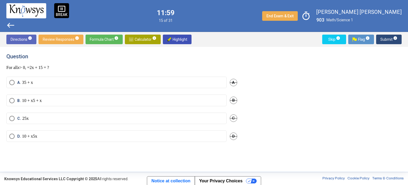
scroll to position [0, 0]
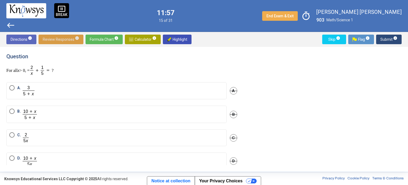
click at [65, 40] on span "Review Responses info" at bounding box center [61, 40] width 36 height 10
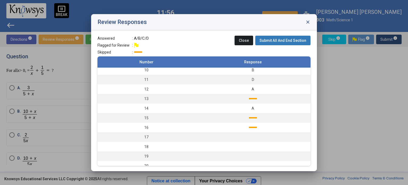
scroll to position [88, 0]
click at [193, 136] on td "17" at bounding box center [147, 138] width 98 height 10
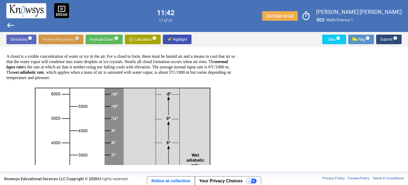
scroll to position [0, 0]
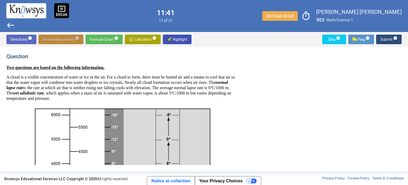
click at [65, 37] on span "Review Responses info" at bounding box center [61, 40] width 36 height 10
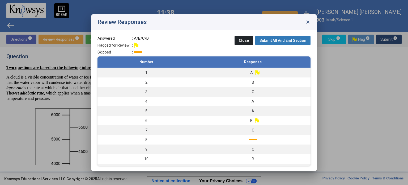
click at [70, 56] on div at bounding box center [204, 92] width 408 height 185
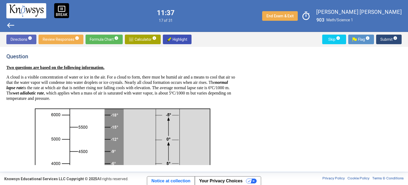
click at [9, 23] on span "west" at bounding box center [10, 25] width 9 height 9
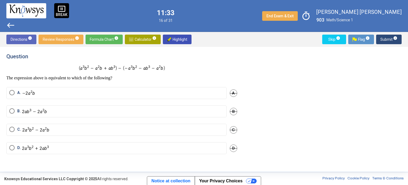
click at [9, 23] on span "west" at bounding box center [10, 25] width 9 height 9
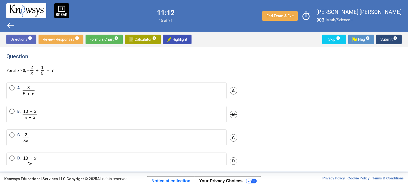
click at [69, 133] on label "C." at bounding box center [116, 137] width 214 height 11
click at [385, 37] on span "Submit info" at bounding box center [389, 40] width 17 height 10
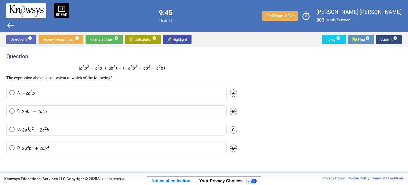
click at [385, 37] on span "Submit info" at bounding box center [389, 40] width 17 height 10
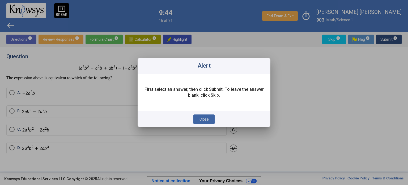
click at [385, 37] on div at bounding box center [204, 92] width 408 height 185
click at [199, 120] on button "Close" at bounding box center [203, 119] width 21 height 10
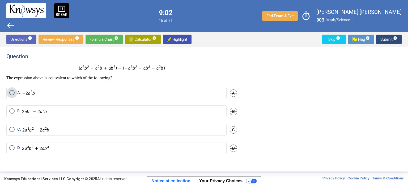
click at [133, 93] on label "A." at bounding box center [116, 93] width 214 height 6
click at [389, 41] on span "Submit info" at bounding box center [389, 40] width 17 height 10
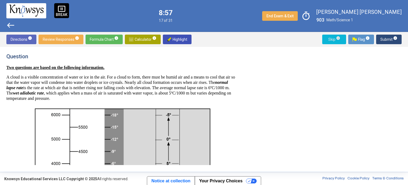
click at [335, 37] on span "Skip info" at bounding box center [334, 40] width 15 height 10
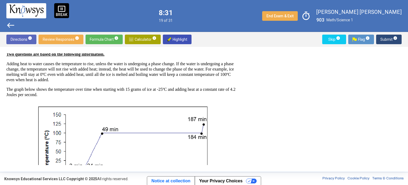
scroll to position [15, 0]
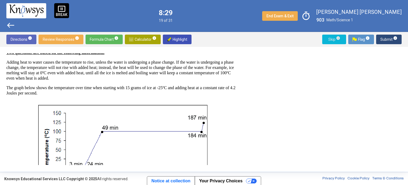
click at [333, 44] on span "Skip info" at bounding box center [334, 40] width 15 height 10
click at [333, 39] on span "Skip info" at bounding box center [334, 40] width 15 height 10
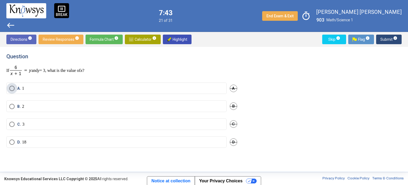
click at [167, 90] on label "A. 1" at bounding box center [116, 88] width 214 height 5
click at [385, 37] on span "Submit info" at bounding box center [389, 40] width 17 height 10
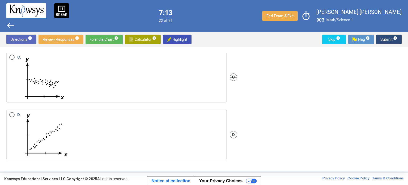
scroll to position [141, 0]
click at [46, 131] on img "Select an option" at bounding box center [46, 133] width 48 height 45
click at [386, 36] on span "Submit info" at bounding box center [389, 40] width 17 height 10
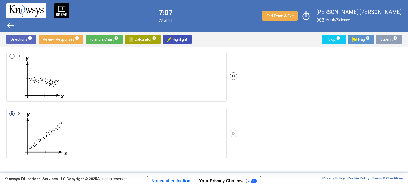
scroll to position [0, 0]
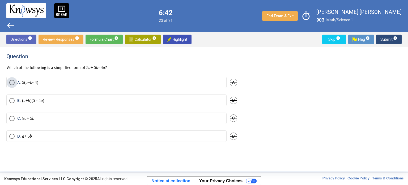
click at [56, 82] on label "A. 5( a + b - 4)" at bounding box center [116, 82] width 214 height 5
click at [61, 160] on div "Question Which of the following is a simplified form of 5 a + 5 b - 4 a ? A. 5(…" at bounding box center [124, 109] width 237 height 112
click at [50, 138] on label "D. a + 5 b" at bounding box center [116, 135] width 214 height 5
click at [393, 39] on sup "info" at bounding box center [395, 38] width 5 height 4
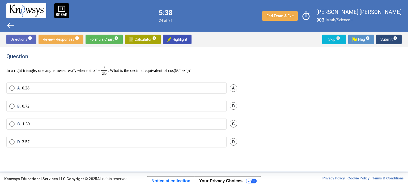
click at [333, 39] on span "Skip info" at bounding box center [334, 40] width 15 height 10
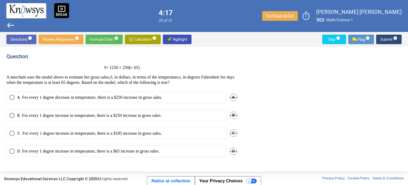
click at [165, 155] on mat-radio-button "D. For every 1 degree increase in temperature, there is a $65 increase in gross…" at bounding box center [116, 150] width 220 height 11
click at [159, 153] on p "For every 1 degree increase in temperature, there is a $65 increase in gross sa…" at bounding box center [90, 150] width 137 height 5
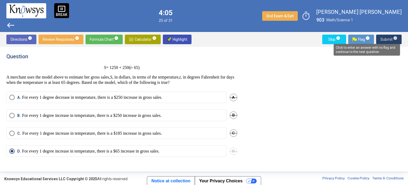
click at [394, 37] on span "info" at bounding box center [395, 38] width 4 height 4
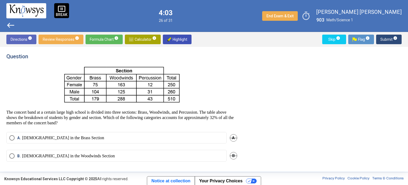
click at [317, 103] on div "Question The concert band at a certain large high school is divided into three …" at bounding box center [203, 109] width 395 height 112
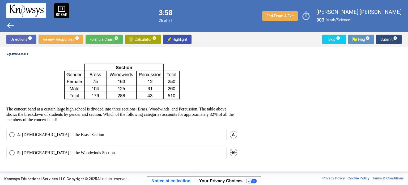
scroll to position [3, 0]
click at [216, 121] on p "The concert band at a certain large high school is divided into three sections:…" at bounding box center [121, 115] width 231 height 16
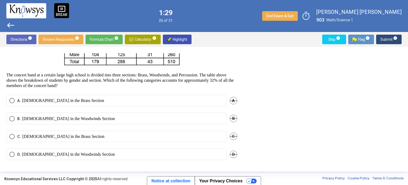
scroll to position [37, 0]
click at [51, 117] on p "[DEMOGRAPHIC_DATA] in the Woodwinds Section" at bounding box center [68, 118] width 93 height 5
click at [383, 37] on span "Submit info" at bounding box center [389, 40] width 17 height 10
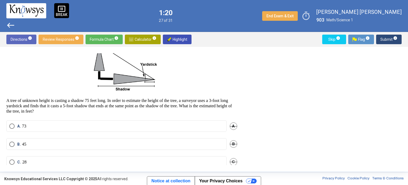
scroll to position [31, 0]
click at [329, 39] on span "Skip info" at bounding box center [334, 40] width 15 height 10
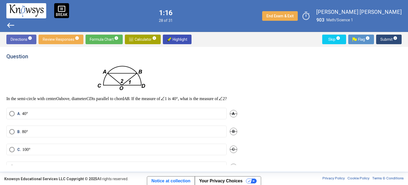
scroll to position [0, 0]
click at [14, 152] on span "Select an option" at bounding box center [11, 149] width 5 height 5
click at [392, 37] on span "Submit info" at bounding box center [389, 40] width 17 height 10
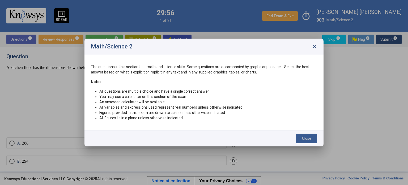
click at [300, 140] on button "Close" at bounding box center [306, 138] width 21 height 10
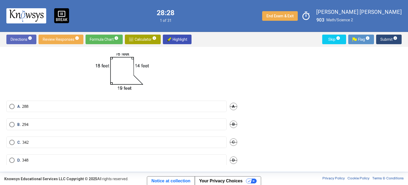
scroll to position [38, 0]
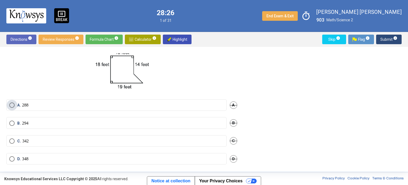
click at [13, 107] on span "Select an option" at bounding box center [11, 104] width 5 height 5
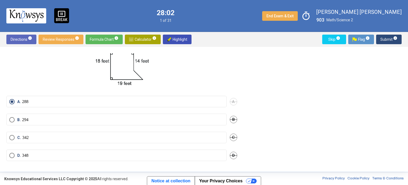
scroll to position [41, 0]
click at [11, 137] on span "Select an option" at bounding box center [11, 137] width 5 height 5
click at [387, 42] on span "Submit info" at bounding box center [389, 40] width 17 height 10
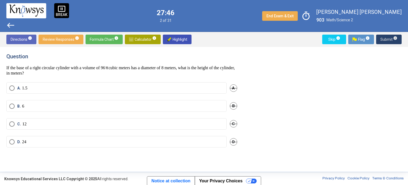
click at [387, 42] on span "Submit info" at bounding box center [389, 40] width 17 height 10
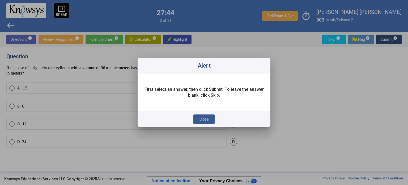
click at [198, 119] on button "Close" at bounding box center [203, 119] width 21 height 10
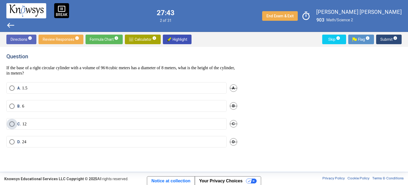
click at [13, 123] on span "Select an option" at bounding box center [11, 123] width 5 height 5
click at [9, 128] on mat-radio-button "C. 12" at bounding box center [116, 123] width 220 height 11
click at [386, 37] on span "Submit info" at bounding box center [389, 40] width 17 height 10
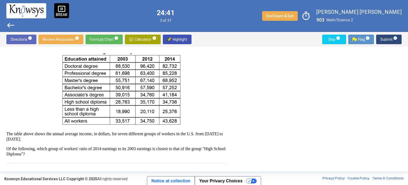
scroll to position [98, 0]
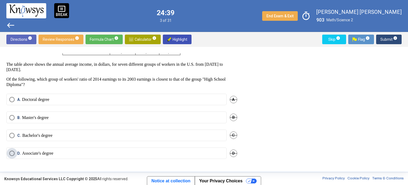
click at [44, 153] on p "Associate's degree" at bounding box center [37, 152] width 31 height 5
click at [383, 42] on span "Submit info" at bounding box center [389, 40] width 17 height 10
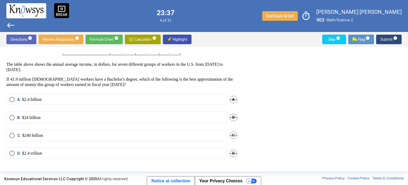
click at [170, 129] on mat-radio-button "C. $240 billion" at bounding box center [116, 134] width 220 height 11
click at [51, 102] on mat-radio-button "A. $2.4 billion" at bounding box center [116, 99] width 220 height 11
click at [28, 100] on p "$2.4 billion" at bounding box center [32, 99] width 20 height 5
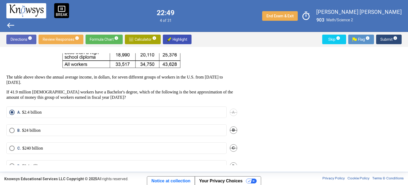
scroll to position [84, 0]
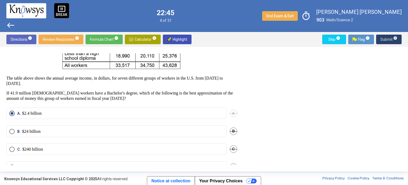
click at [385, 41] on span "Submit info" at bounding box center [389, 40] width 17 height 10
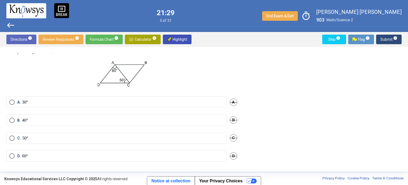
scroll to position [19, 0]
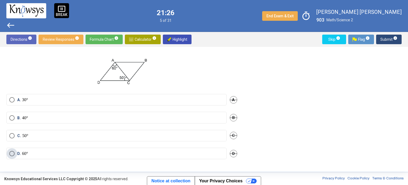
click at [15, 153] on span "D. 60°" at bounding box center [21, 153] width 13 height 5
click at [382, 37] on span "Submit info" at bounding box center [389, 40] width 17 height 10
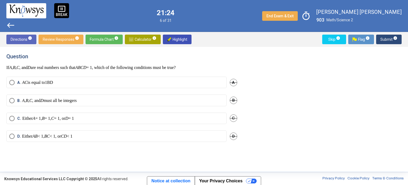
scroll to position [0, 0]
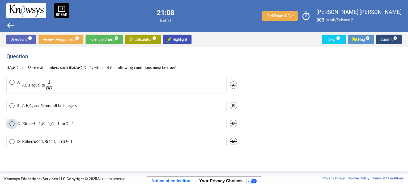
click at [101, 122] on label "C. Either A = 1, B = 1, C = 1, or D = 1" at bounding box center [116, 123] width 214 height 5
click at [41, 147] on div "D. Either AB < 1, BC < 1, or CD < 1 D" at bounding box center [121, 145] width 231 height 18
click at [34, 140] on em "AB" at bounding box center [34, 141] width 5 height 5
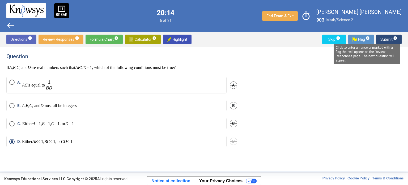
click at [388, 43] on mat-tooltip-component "Click to enter an answer marked with a flag that will appear on the Review Resp…" at bounding box center [367, 54] width 74 height 28
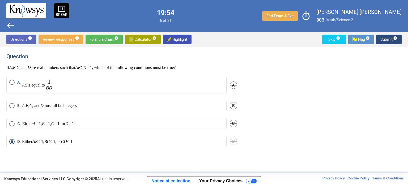
click at [389, 36] on span "Submit info" at bounding box center [389, 40] width 17 height 10
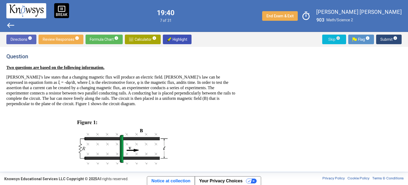
click at [335, 36] on span "Skip info" at bounding box center [334, 40] width 15 height 10
click at [335, 41] on span "Skip info" at bounding box center [334, 40] width 15 height 10
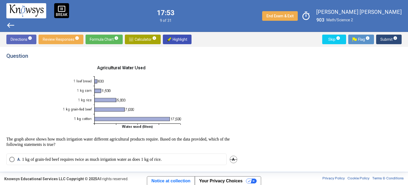
scroll to position [60, 0]
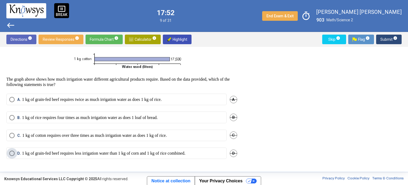
click at [37, 154] on p "1 kg of grain-fed beef requires less irrigation water than 1 kg of corn and 1 k…" at bounding box center [103, 152] width 163 height 5
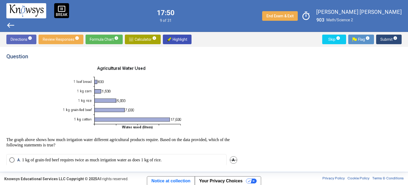
scroll to position [1, 0]
click at [390, 41] on span "Submit info" at bounding box center [389, 40] width 17 height 10
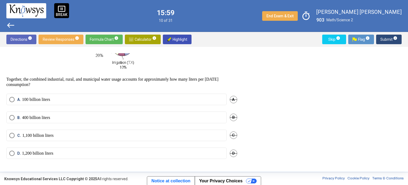
scroll to position [69, 0]
click at [59, 98] on label "A. 100 billion liters" at bounding box center [116, 99] width 214 height 5
click at [398, 36] on button "Submit info" at bounding box center [389, 40] width 26 height 10
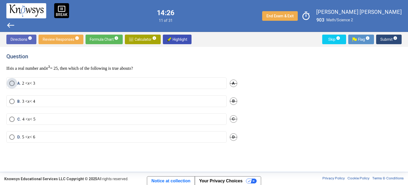
click at [10, 84] on span "Select an option" at bounding box center [11, 83] width 5 height 5
click at [388, 41] on span "Submit info" at bounding box center [389, 40] width 17 height 10
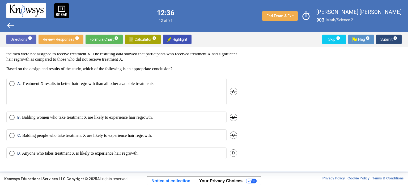
scroll to position [24, 0]
click at [15, 119] on span "[PERSON_NAME] women who take treatment X are likely to experience hair regrowth." at bounding box center [84, 117] width 138 height 5
click at [390, 40] on span "Submit info" at bounding box center [389, 40] width 17 height 10
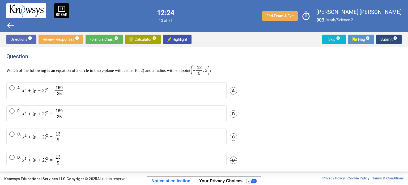
click at [335, 35] on span "Skip info" at bounding box center [334, 40] width 15 height 10
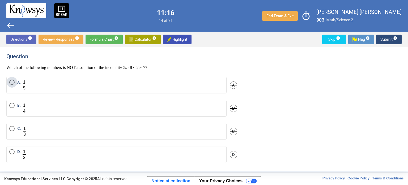
click at [119, 83] on label "A." at bounding box center [116, 84] width 214 height 11
click at [385, 37] on span "Submit info" at bounding box center [389, 40] width 17 height 10
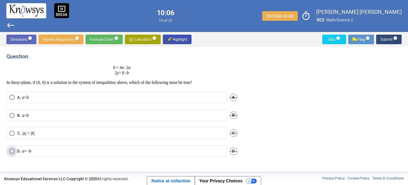
click at [195, 149] on label "D. a = - b" at bounding box center [116, 150] width 214 height 5
click at [383, 37] on span "Submit info" at bounding box center [389, 40] width 17 height 10
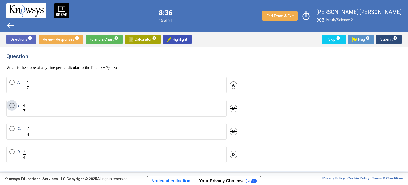
click at [85, 111] on label "B." at bounding box center [116, 108] width 214 height 11
click at [390, 36] on span "Submit info" at bounding box center [389, 40] width 17 height 10
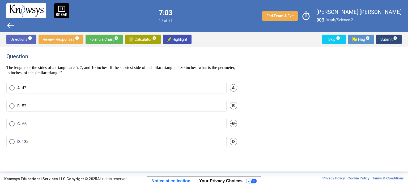
click at [14, 124] on span "Select an option" at bounding box center [11, 123] width 5 height 5
click at [11, 139] on span "Select an option" at bounding box center [11, 141] width 5 height 5
click at [366, 39] on sup "info" at bounding box center [367, 38] width 5 height 4
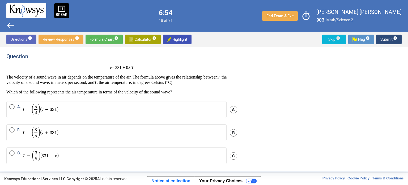
click at [334, 40] on span "Skip info" at bounding box center [334, 40] width 15 height 10
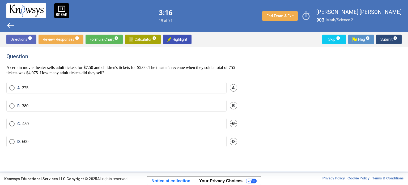
click at [33, 91] on mat-radio-button "A. 275" at bounding box center [116, 87] width 220 height 11
click at [23, 86] on p "275" at bounding box center [25, 87] width 6 height 5
click at [363, 37] on span "Flag info" at bounding box center [361, 40] width 17 height 10
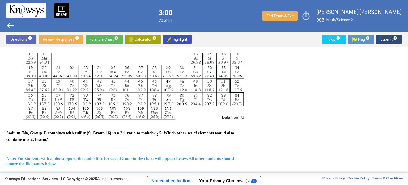
scroll to position [127, 0]
click at [332, 38] on span "Skip info" at bounding box center [334, 40] width 15 height 10
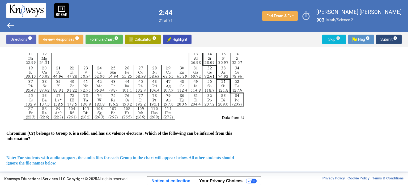
click at [332, 38] on span "Skip info" at bounding box center [334, 40] width 15 height 10
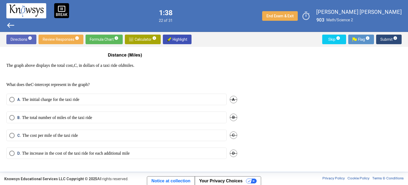
scroll to position [112, 0]
click at [27, 98] on p "The initial charge for the taxi ride" at bounding box center [50, 99] width 57 height 5
click at [30, 139] on mat-radio-button "C. The cost per mile of the taxi ride" at bounding box center [116, 135] width 220 height 11
click at [29, 135] on p "The cost per mile of the taxi ride" at bounding box center [50, 135] width 56 height 5
click at [183, 89] on div "Question The graph above displays the total cost, C , in dollars of a taxi ride…" at bounding box center [124, 109] width 237 height 112
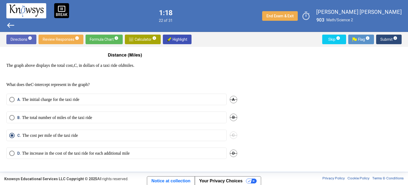
scroll to position [113, 0]
click at [115, 154] on p "The increase in the cost of the taxi ride for each additional mile" at bounding box center [76, 152] width 108 height 5
click at [384, 42] on span "Submit info" at bounding box center [389, 40] width 17 height 10
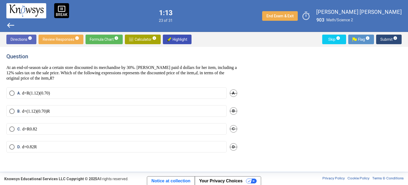
scroll to position [0, 0]
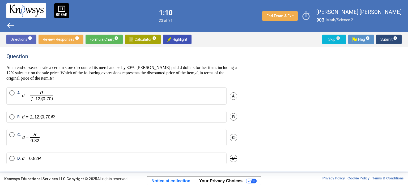
click at [331, 40] on span "Skip info" at bounding box center [334, 40] width 15 height 10
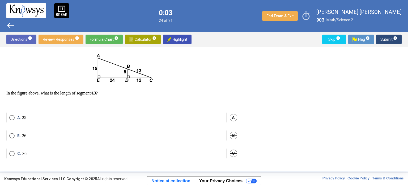
scroll to position [12, 0]
click at [11, 154] on span "Select an option" at bounding box center [11, 153] width 5 height 5
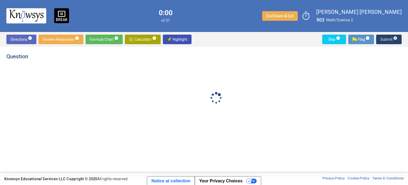
scroll to position [0, 0]
click at [386, 41] on span "Submit info" at bounding box center [389, 40] width 17 height 10
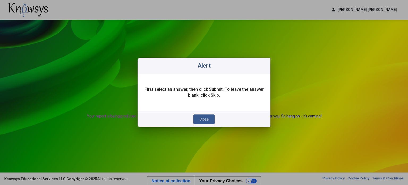
click at [201, 118] on span "Close" at bounding box center [204, 119] width 9 height 4
